Goal: Check status

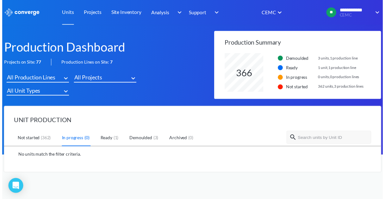
scroll to position [39, 160]
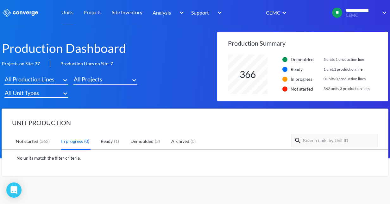
click at [42, 140] on div "( 362 )" at bounding box center [44, 141] width 13 height 7
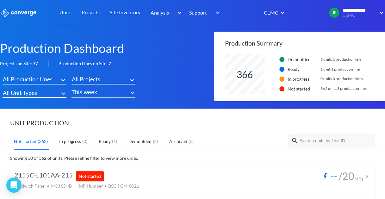
click at [313, 135] on div at bounding box center [331, 140] width 87 height 13
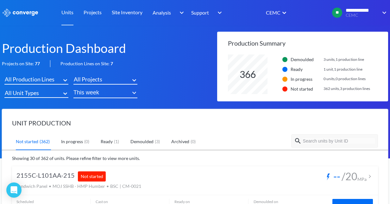
click at [313, 138] on input "text" at bounding box center [338, 141] width 73 height 6
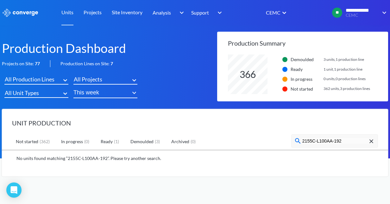
type input "2155C-L100AA-192"
click at [110, 143] on link "Ready ( 1 )" at bounding box center [111, 142] width 20 height 16
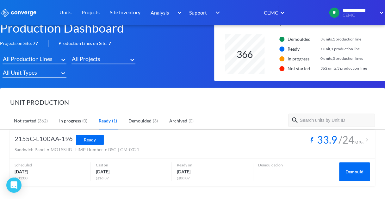
scroll to position [0, 0]
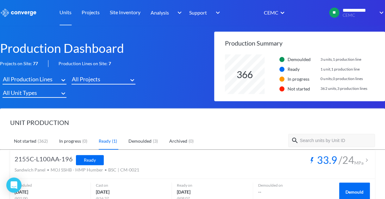
click at [32, 140] on link "Not started ( 362 )" at bounding box center [31, 141] width 35 height 16
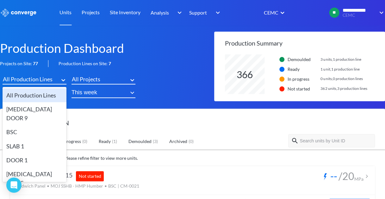
click at [63, 81] on icon at bounding box center [63, 80] width 4 height 2
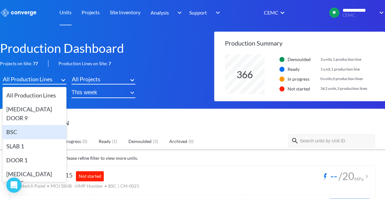
click at [24, 125] on div "BSC" at bounding box center [35, 132] width 64 height 14
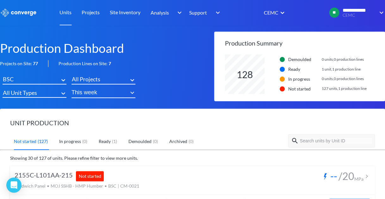
click at [318, 140] on input "text" at bounding box center [335, 141] width 73 height 6
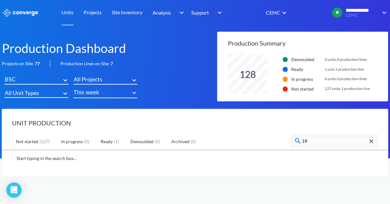
type input "192"
